Goal: Browse casually

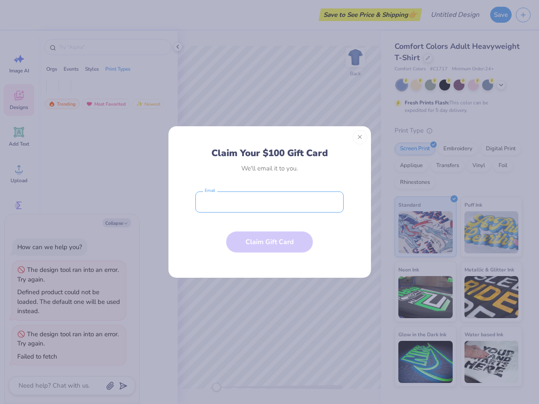
type textarea "x"
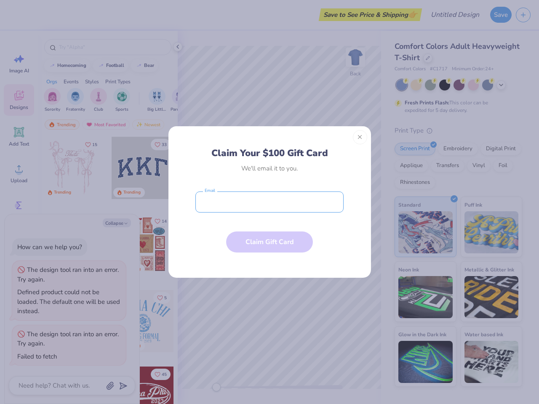
click at [270, 202] on input "email" at bounding box center [269, 202] width 148 height 21
click at [360, 137] on button "Close" at bounding box center [360, 137] width 14 height 14
